Goal: Check status: Check status

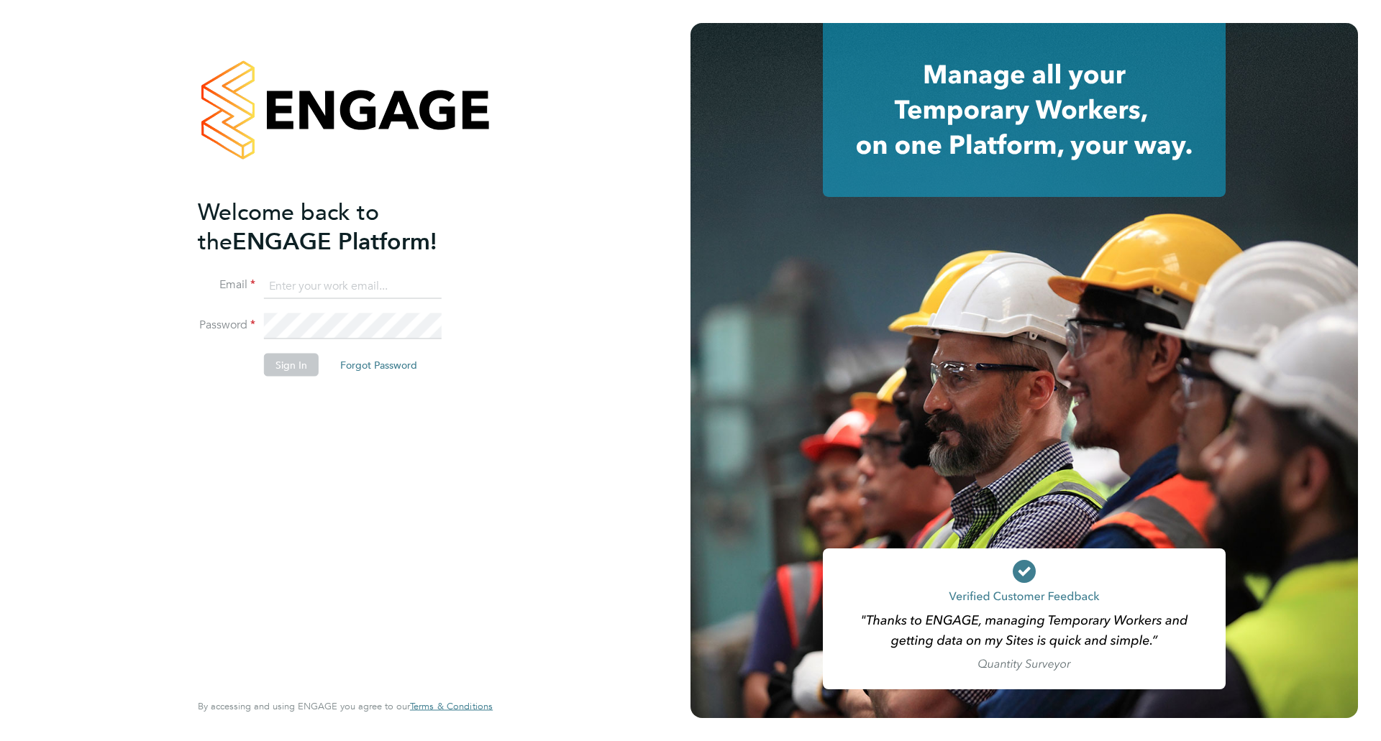
type input "[PERSON_NAME][EMAIL_ADDRESS][PERSON_NAME][DOMAIN_NAME]"
click at [296, 364] on button "Sign In" at bounding box center [291, 364] width 55 height 23
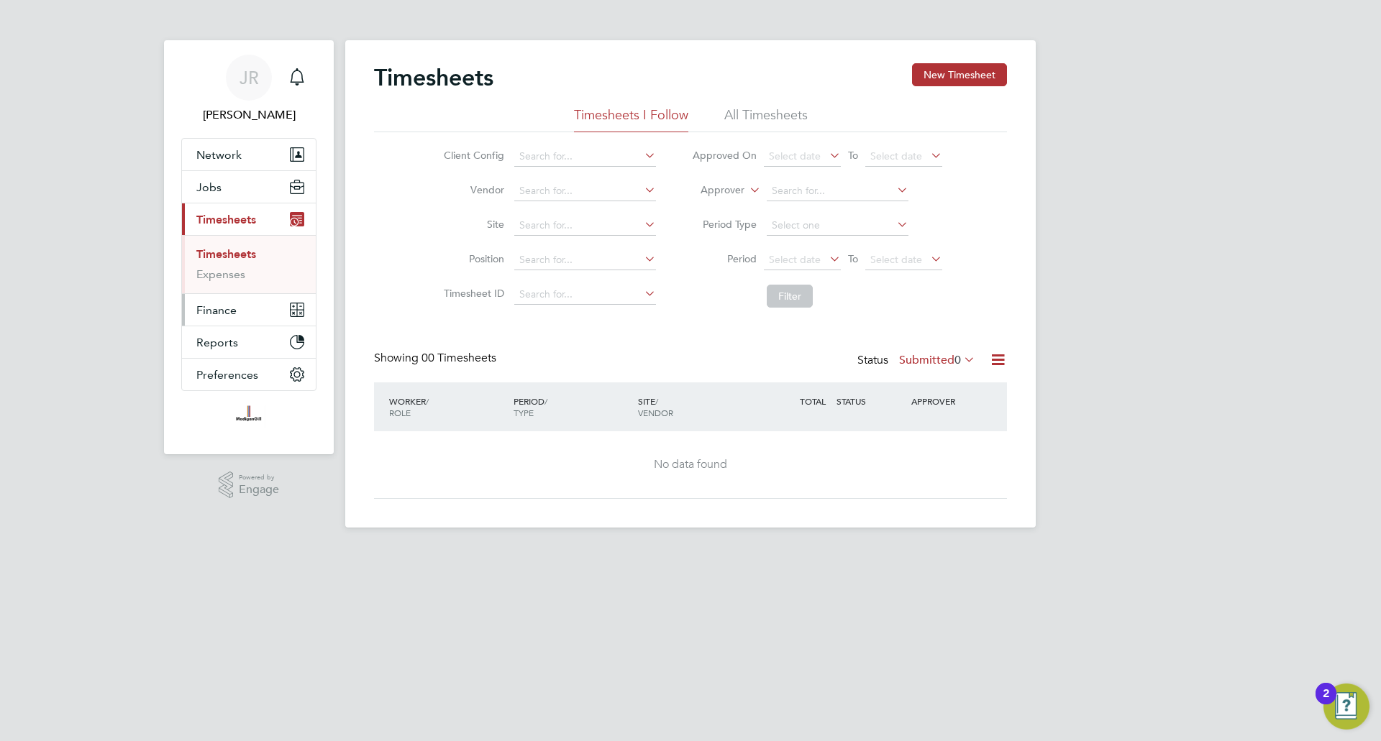
click at [229, 313] on span "Finance" at bounding box center [216, 310] width 40 height 14
click at [224, 311] on span "Finance" at bounding box center [216, 310] width 40 height 14
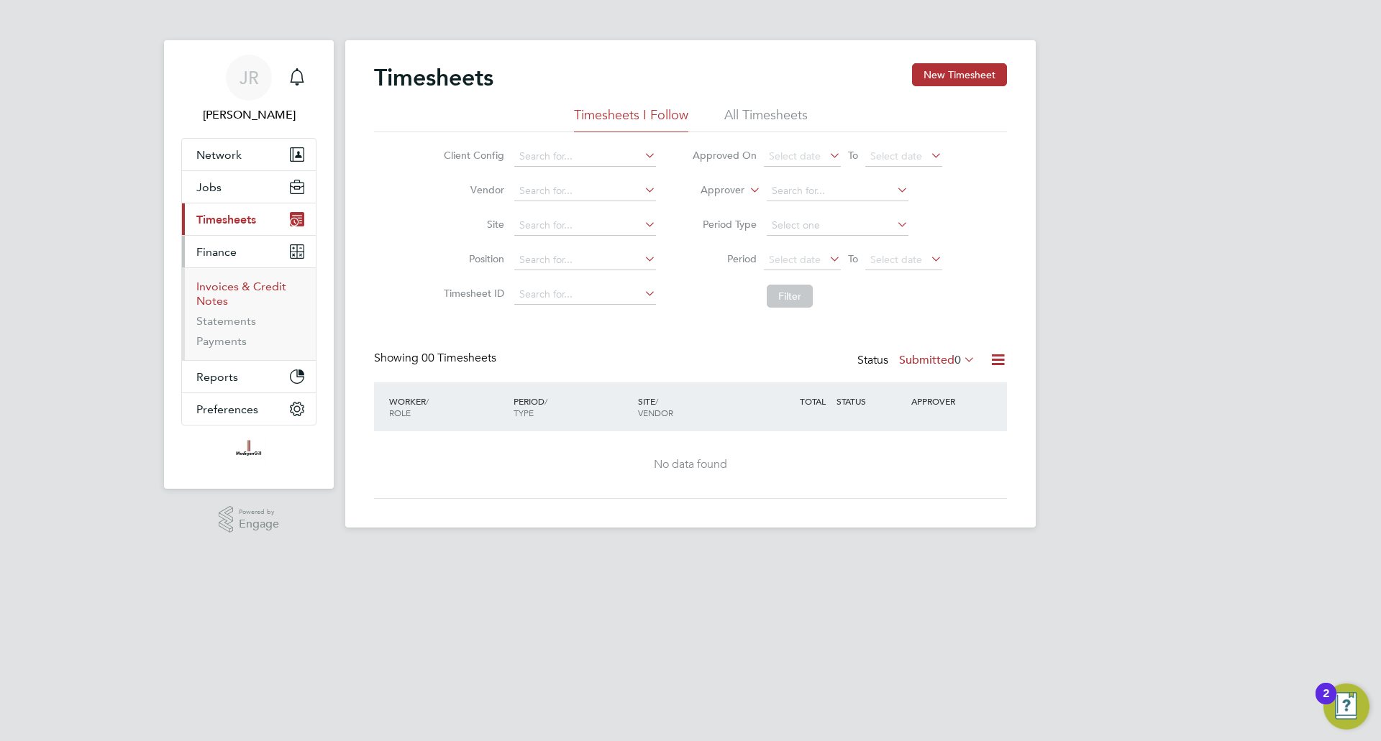
click at [237, 290] on link "Invoices & Credit Notes" at bounding box center [241, 294] width 90 height 28
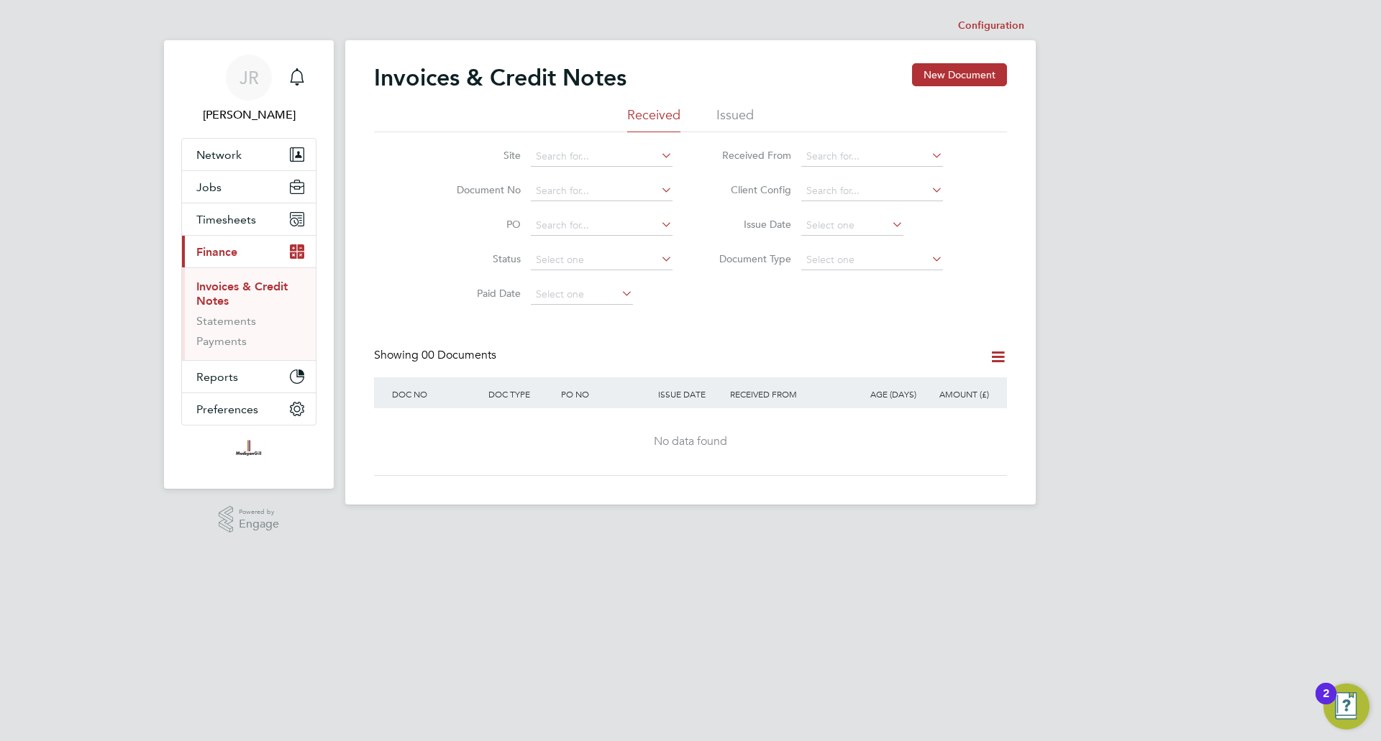
click at [729, 115] on li "Issued" at bounding box center [734, 119] width 37 height 26
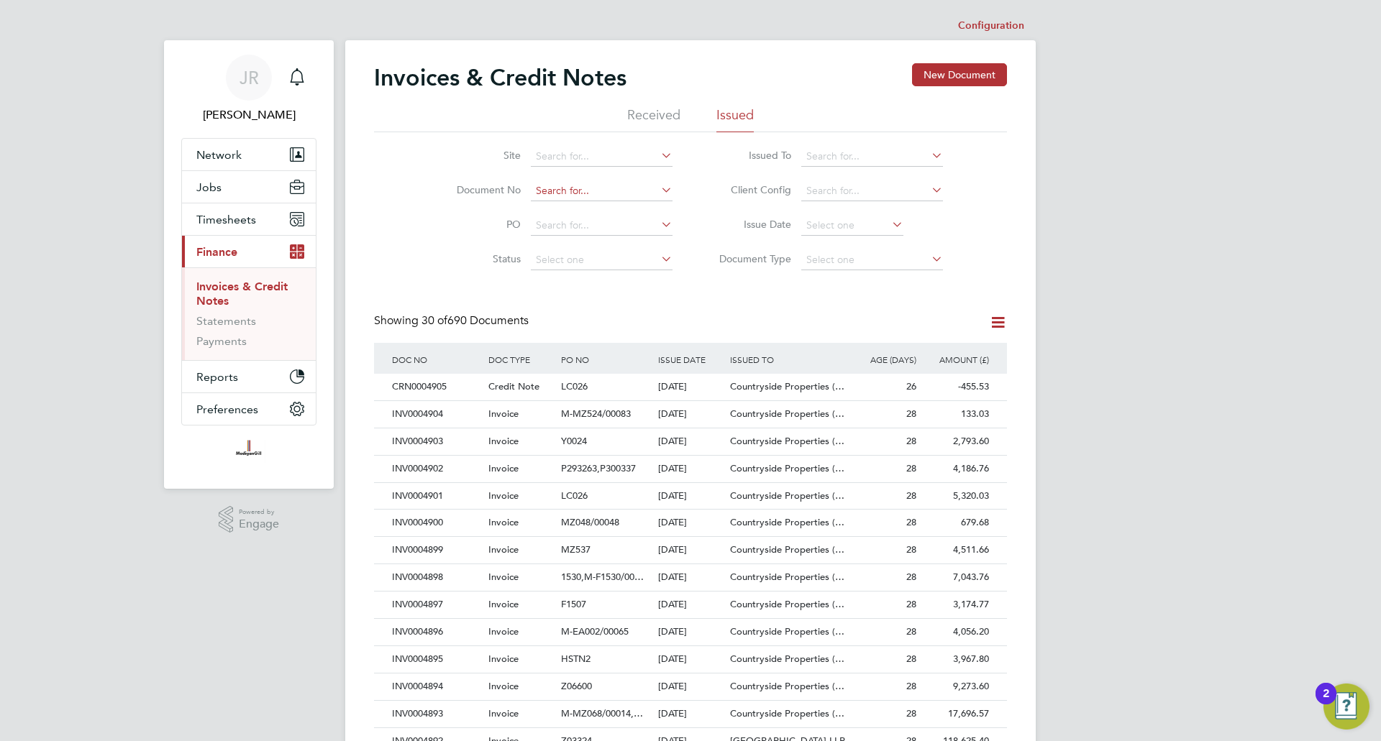
click at [542, 195] on input at bounding box center [602, 191] width 142 height 20
paste input "INV0004857"
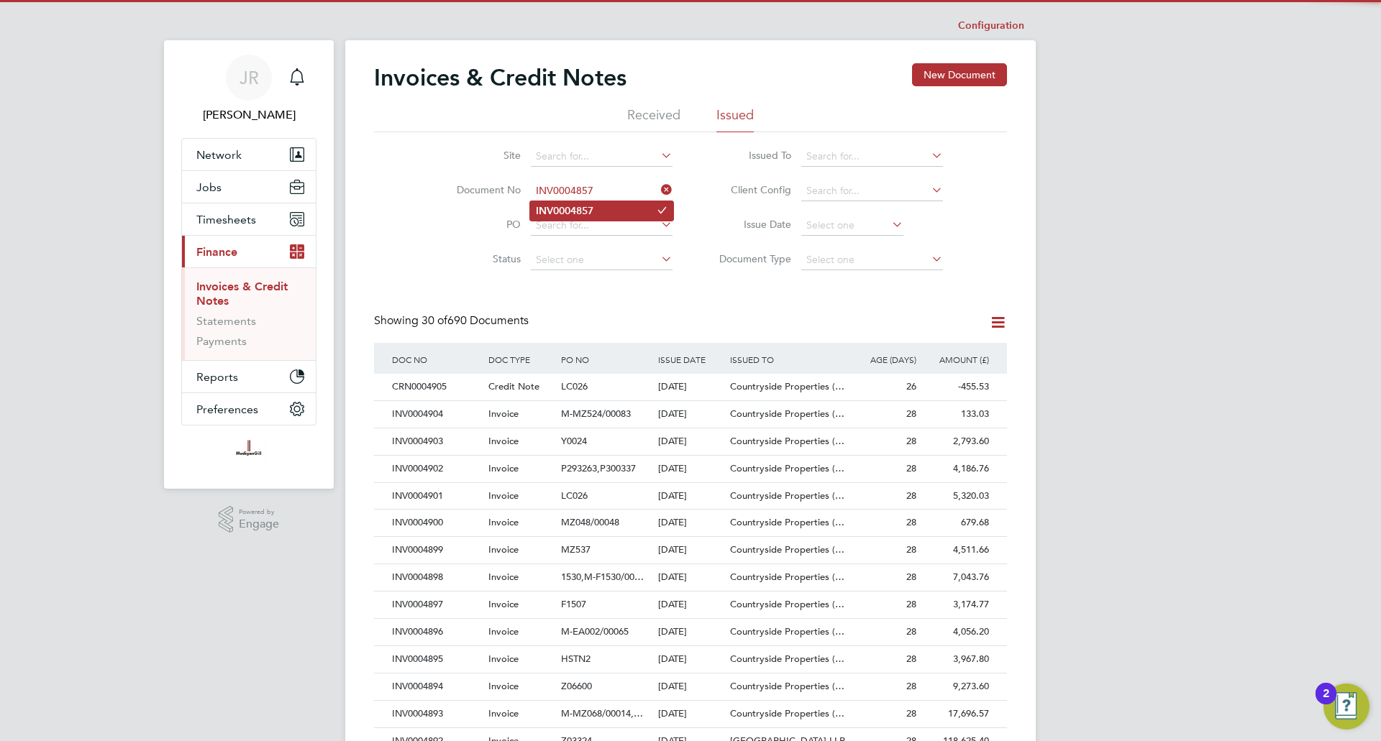
type input "INV0004857"
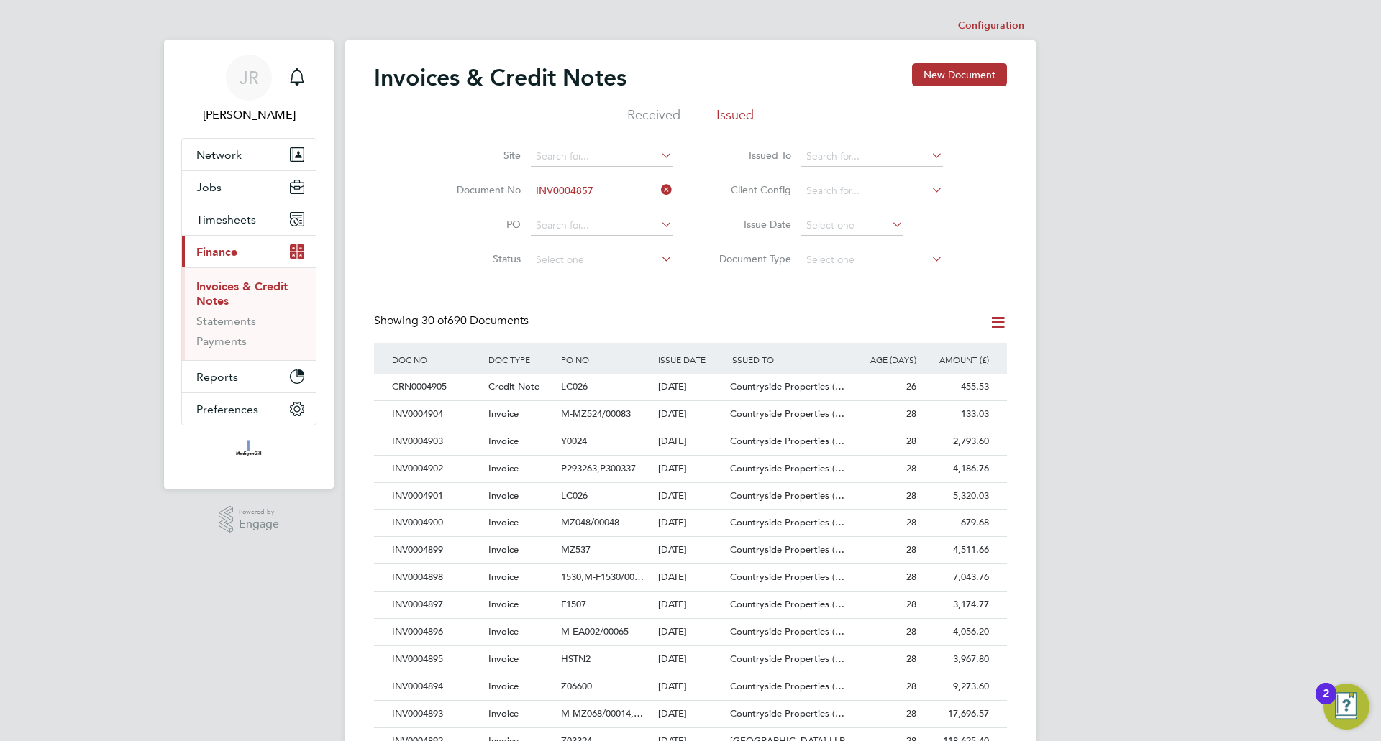
click at [567, 216] on b "INV0004857" at bounding box center [565, 211] width 58 height 12
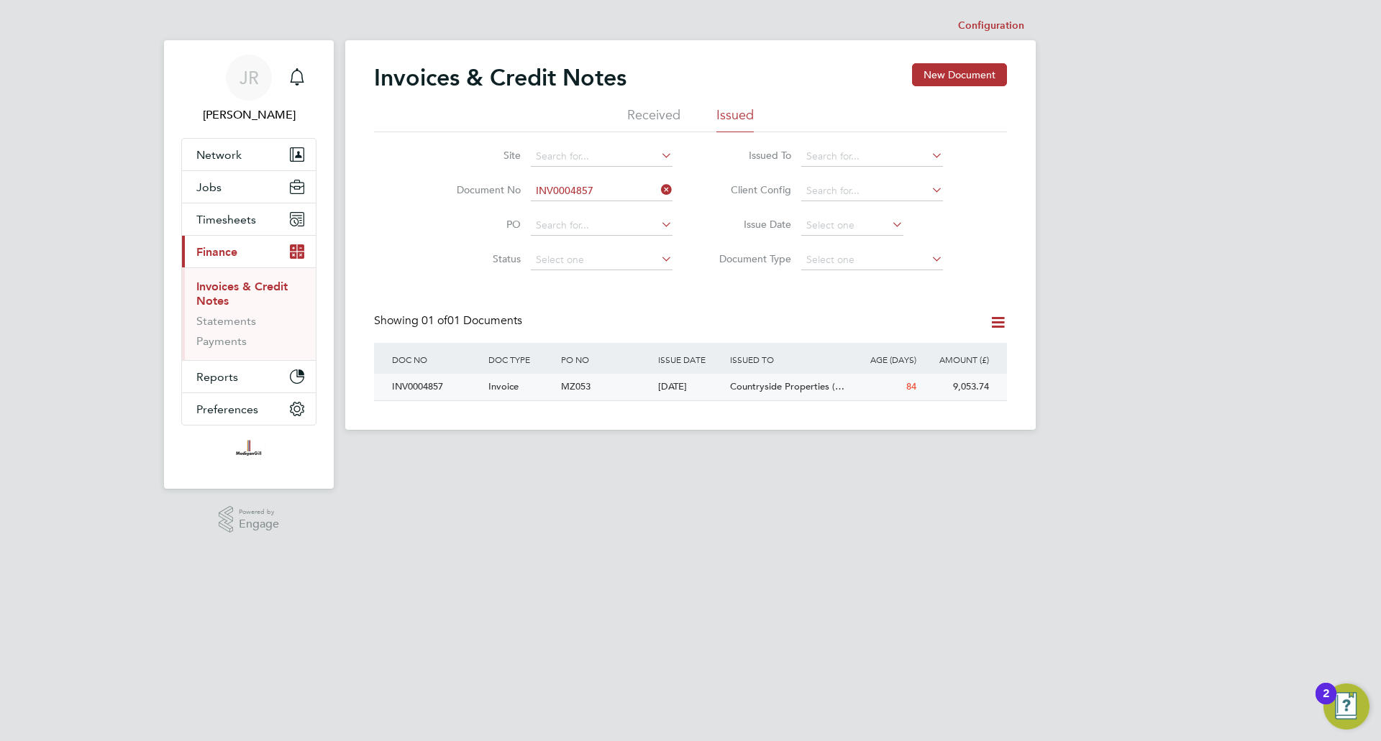
click at [415, 390] on div "INV0004857" at bounding box center [436, 387] width 96 height 27
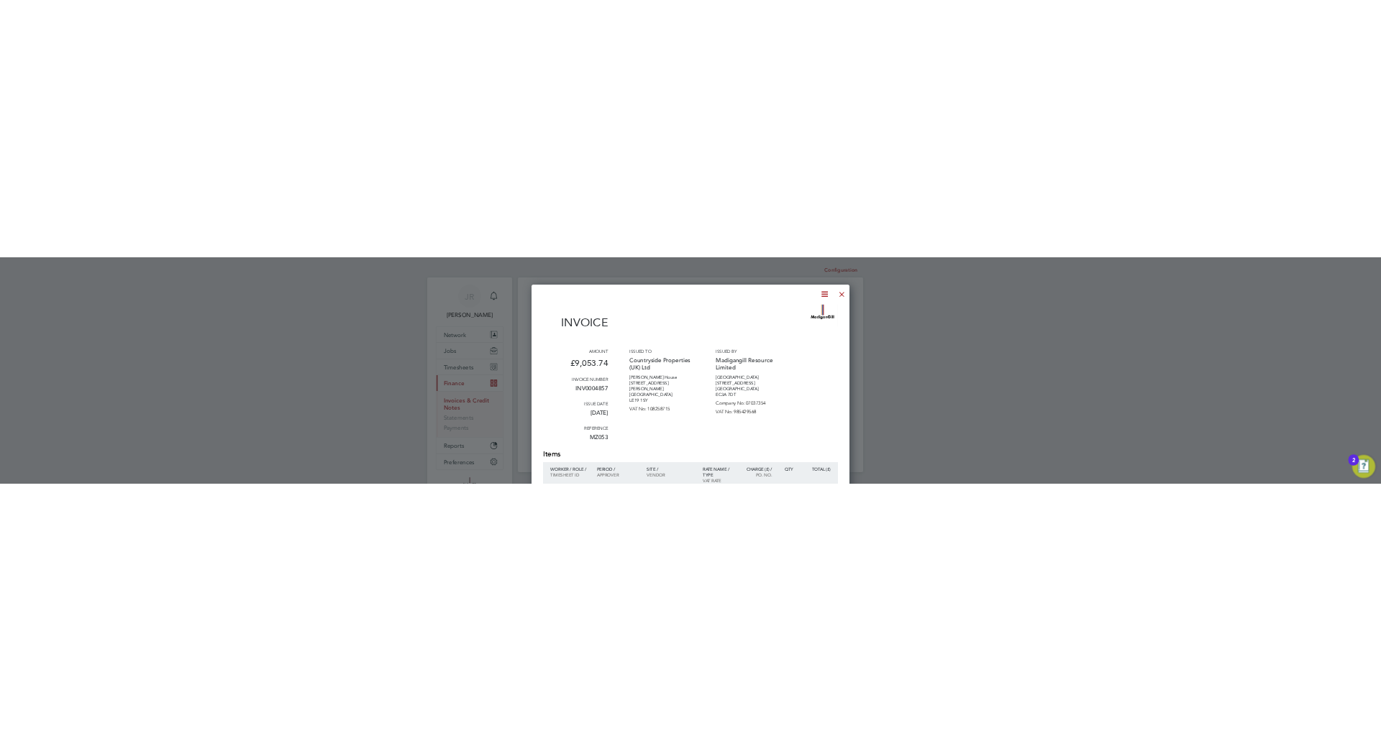
scroll to position [1445, 636]
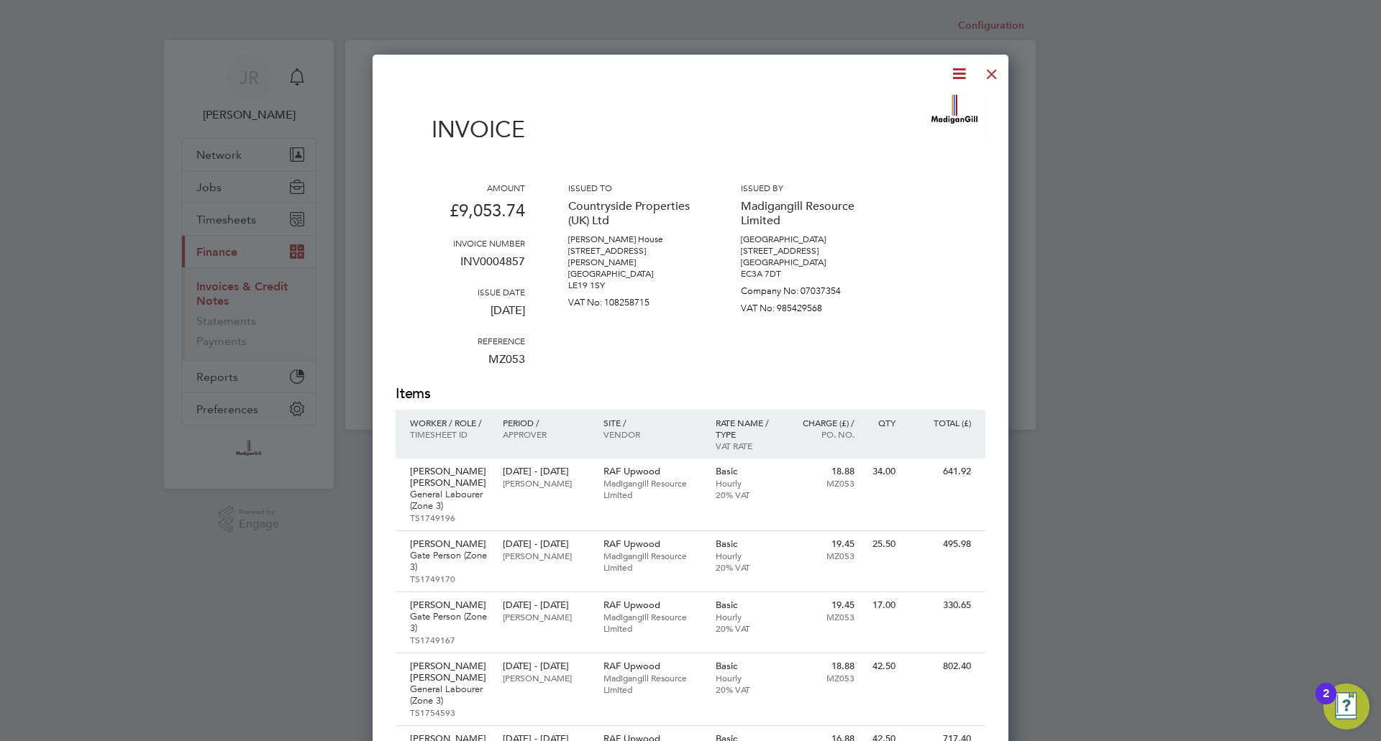
click at [995, 74] on div at bounding box center [992, 71] width 26 height 26
